Goal: Browse casually: Explore the website without a specific task or goal

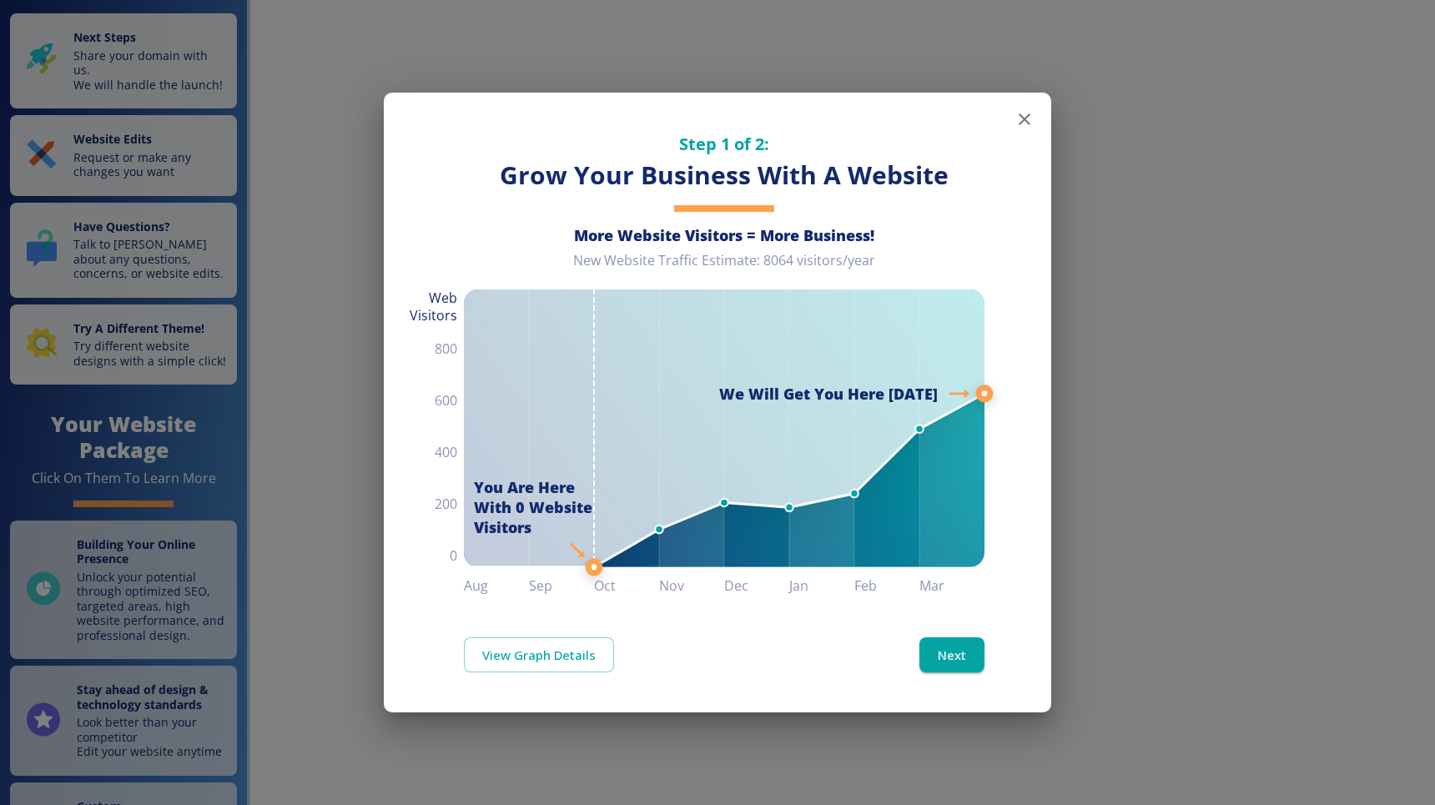
click at [1022, 122] on icon "button" at bounding box center [1025, 119] width 20 height 20
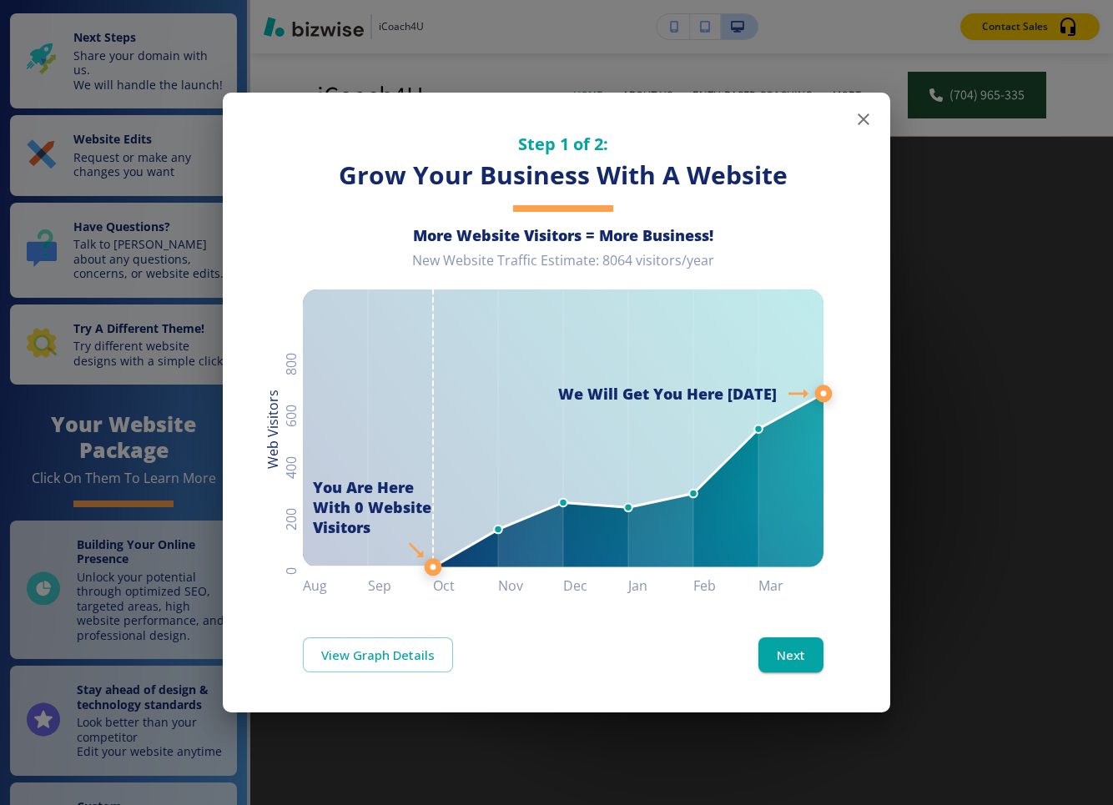
click at [860, 110] on icon "button" at bounding box center [864, 119] width 20 height 20
